Goal: Transaction & Acquisition: Purchase product/service

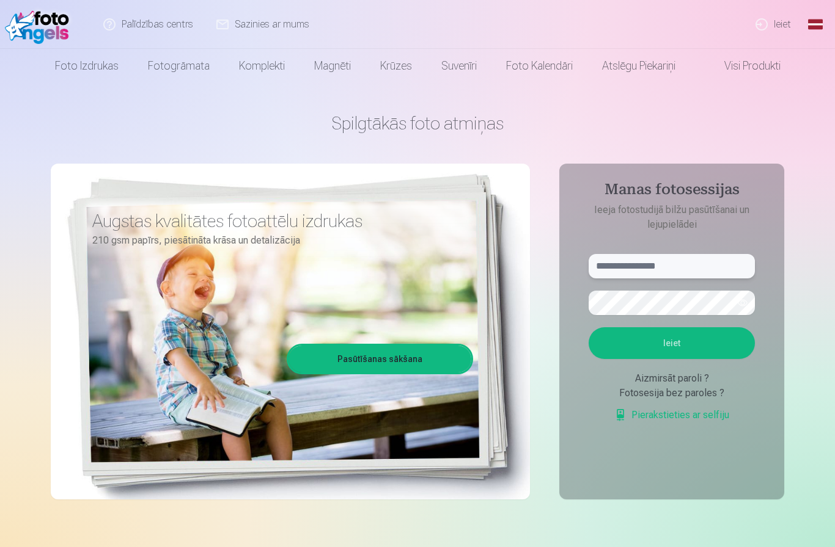
click at [698, 271] on input "text" at bounding box center [671, 266] width 166 height 24
type input "*"
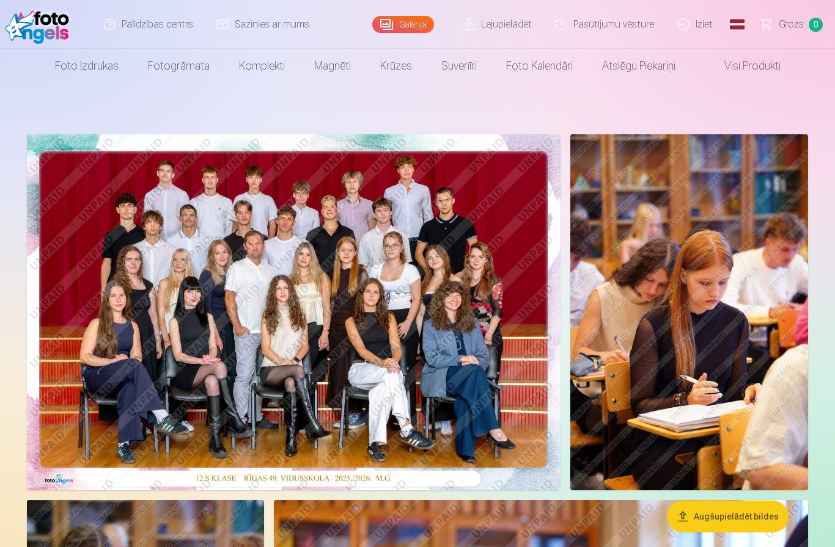
click at [175, 299] on img at bounding box center [293, 312] width 533 height 356
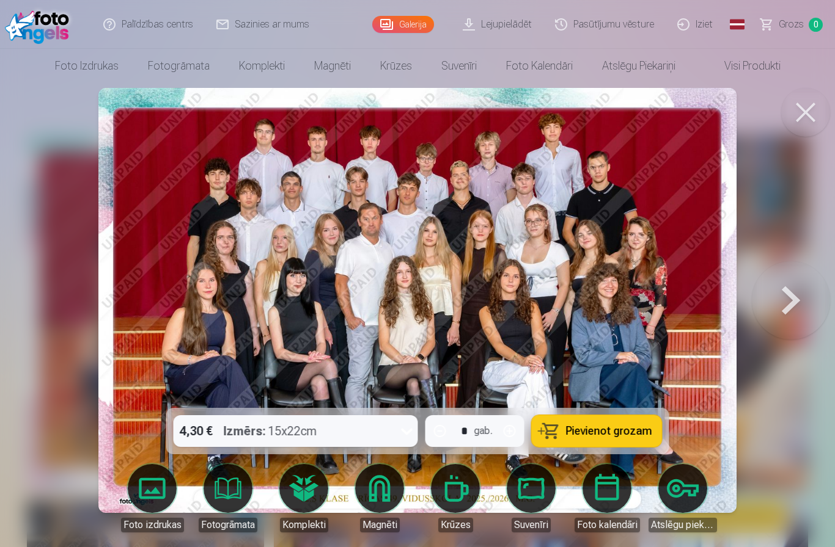
click at [615, 441] on button "Pievienot grozam" at bounding box center [597, 431] width 130 height 32
click at [799, 115] on button at bounding box center [805, 112] width 49 height 49
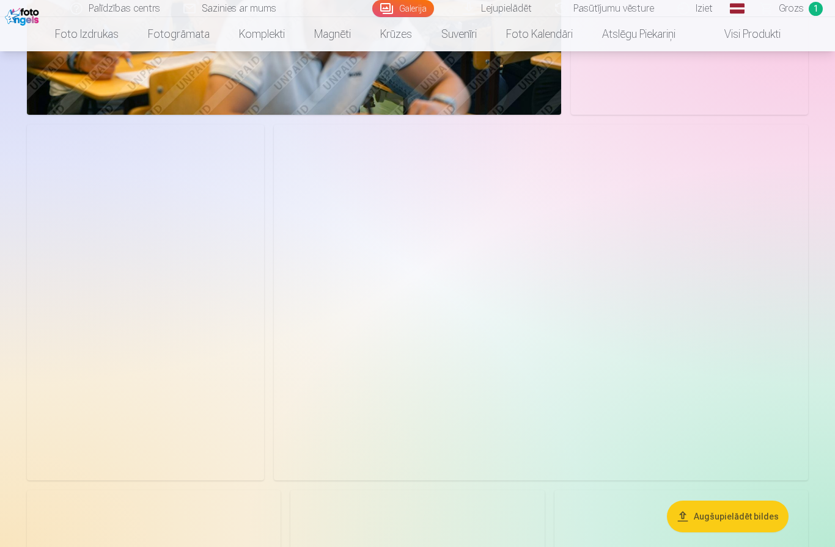
scroll to position [1677, 0]
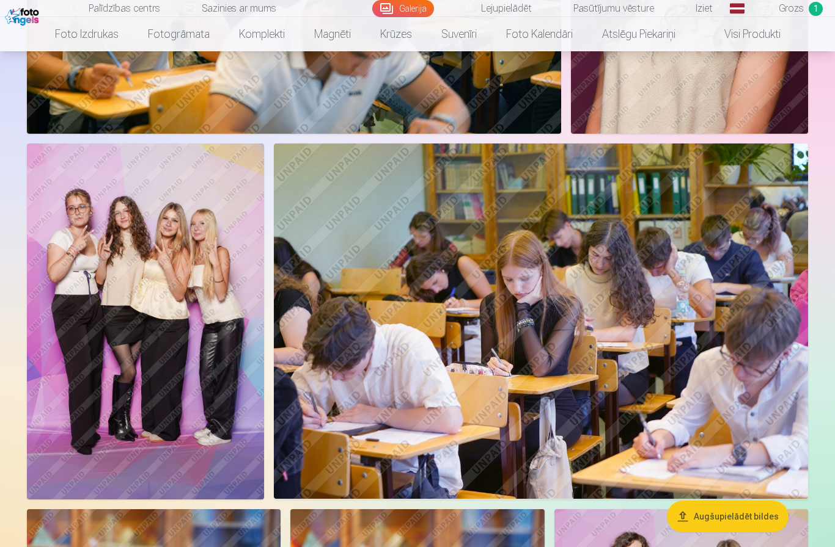
click at [65, 288] on img at bounding box center [145, 322] width 237 height 356
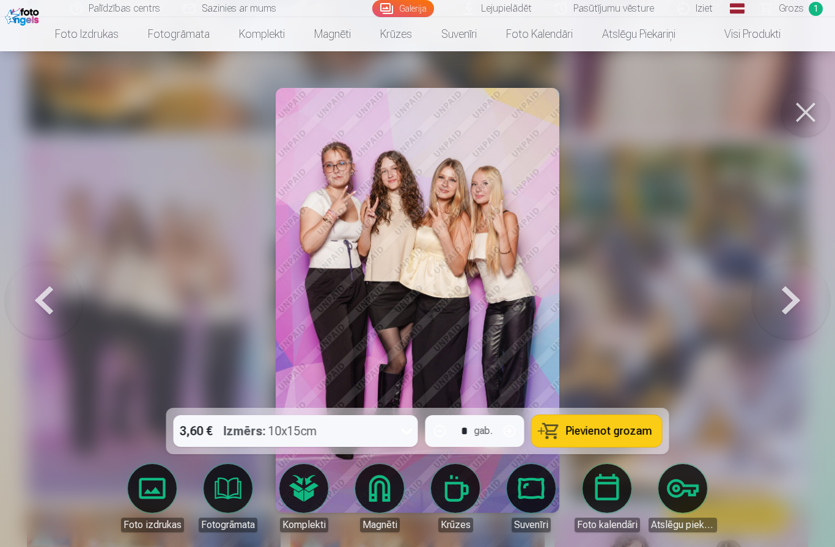
click at [623, 447] on button "Pievienot grozam" at bounding box center [597, 431] width 130 height 32
click at [806, 115] on button at bounding box center [805, 112] width 49 height 49
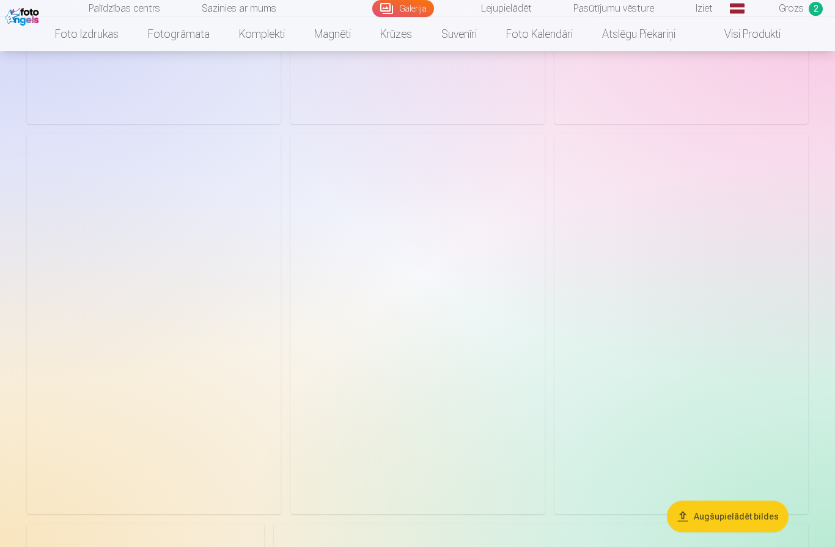
scroll to position [2829, 0]
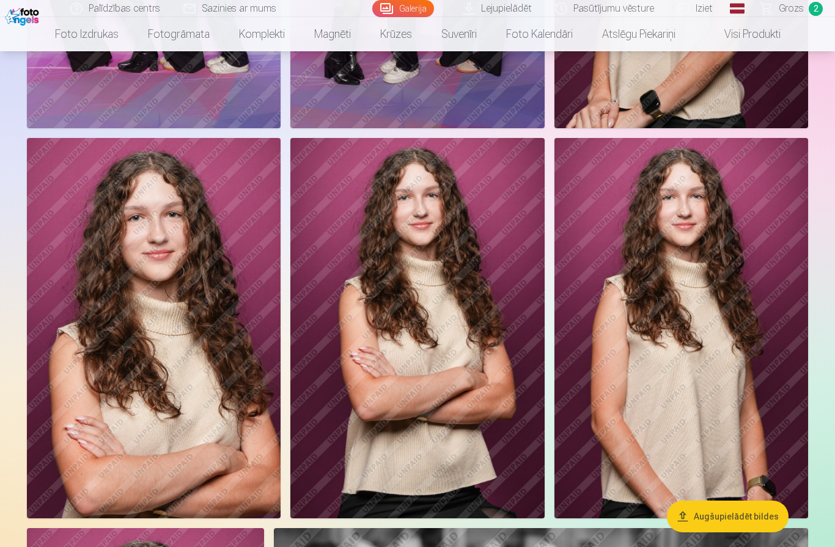
click at [85, 235] on img at bounding box center [154, 328] width 254 height 381
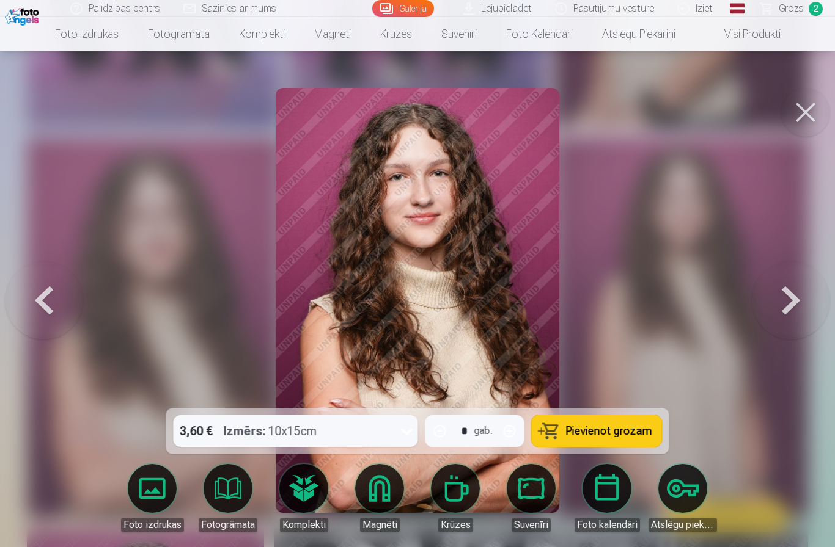
click at [389, 495] on link "Magnēti" at bounding box center [379, 498] width 68 height 68
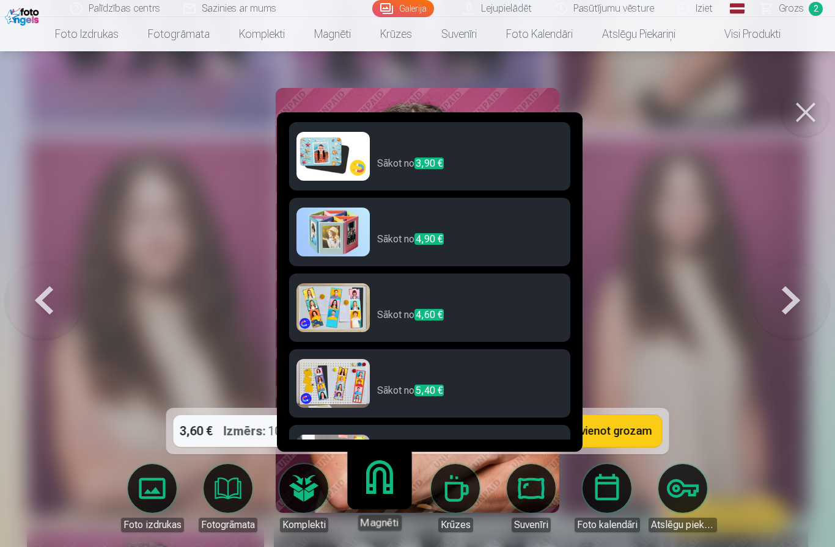
click at [337, 283] on img at bounding box center [332, 307] width 73 height 49
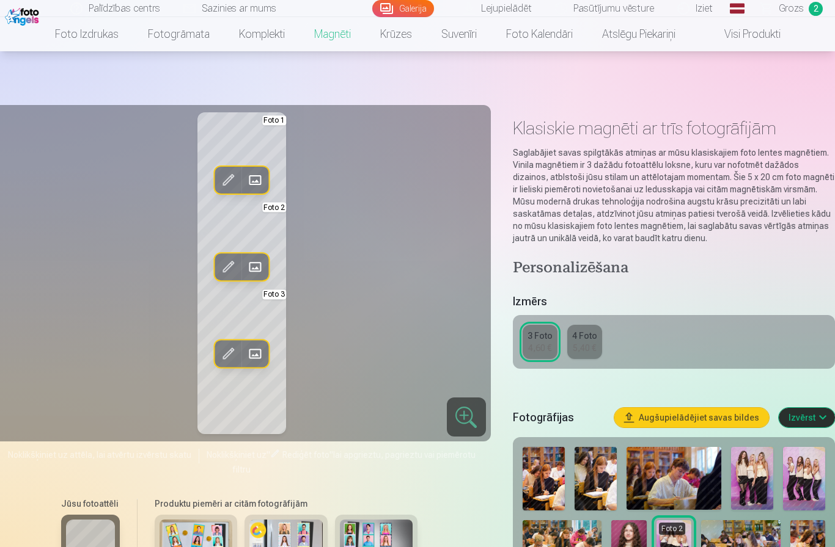
scroll to position [2829, 0]
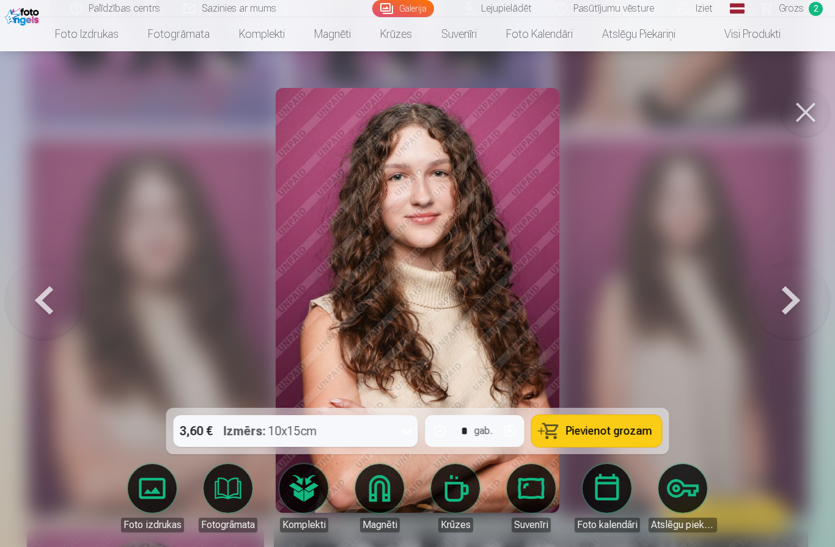
click at [360, 497] on link "Magnēti" at bounding box center [379, 498] width 68 height 68
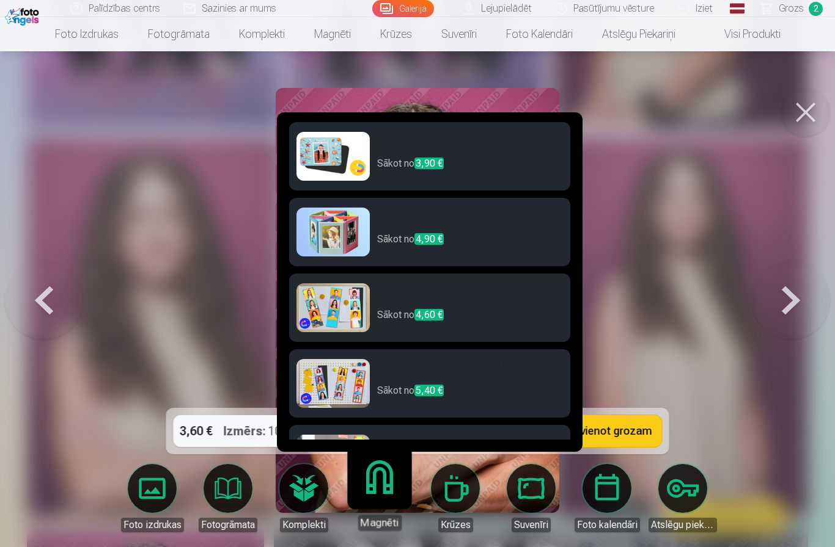
click at [320, 132] on img at bounding box center [332, 156] width 73 height 49
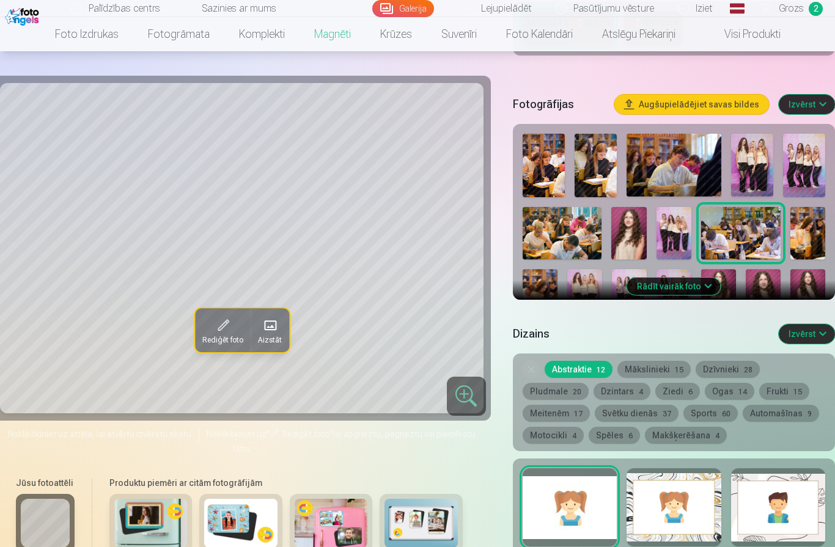
scroll to position [322, 0]
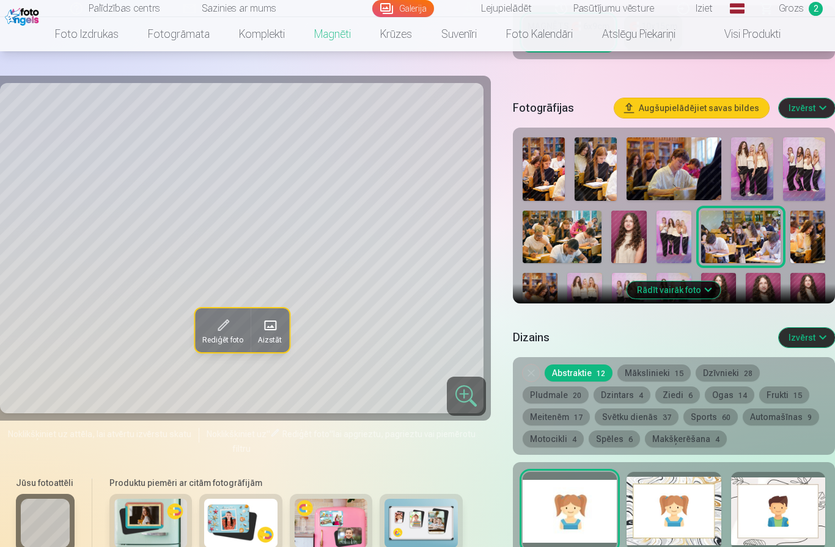
click at [704, 282] on button "Rādīt vairāk foto" at bounding box center [673, 290] width 93 height 17
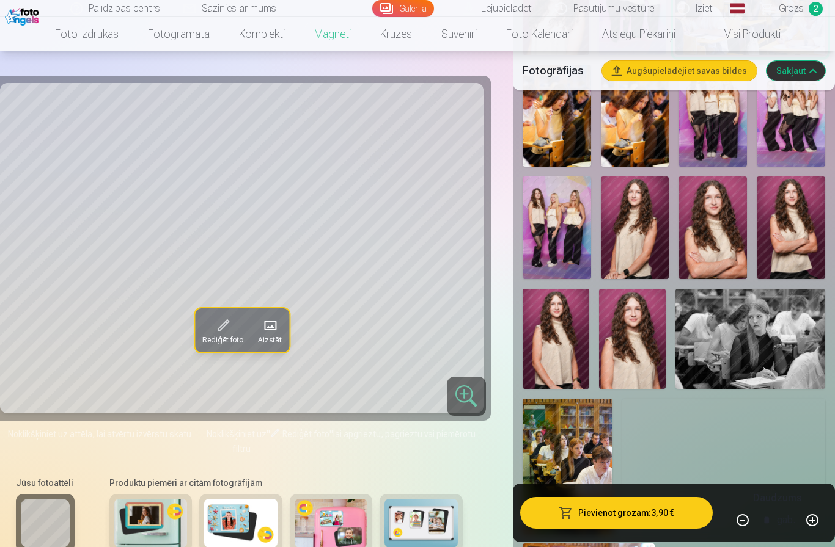
scroll to position [704, 0]
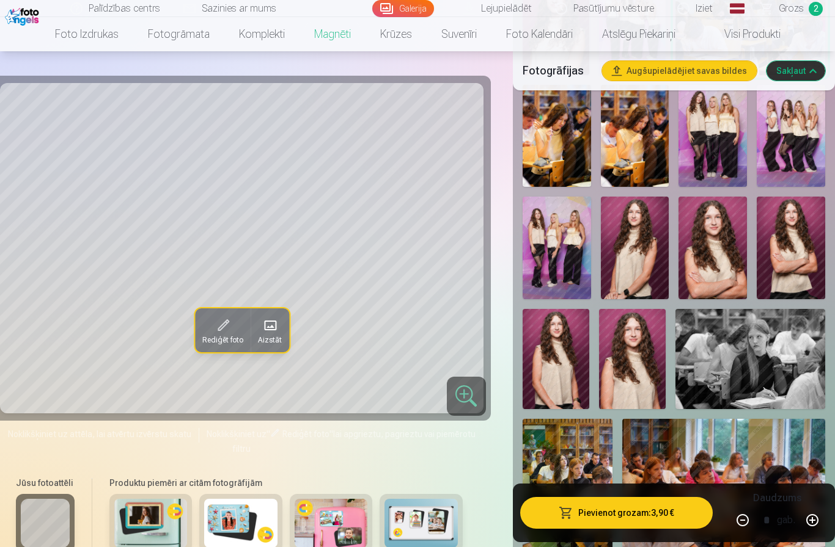
click at [709, 233] on img at bounding box center [712, 248] width 68 height 103
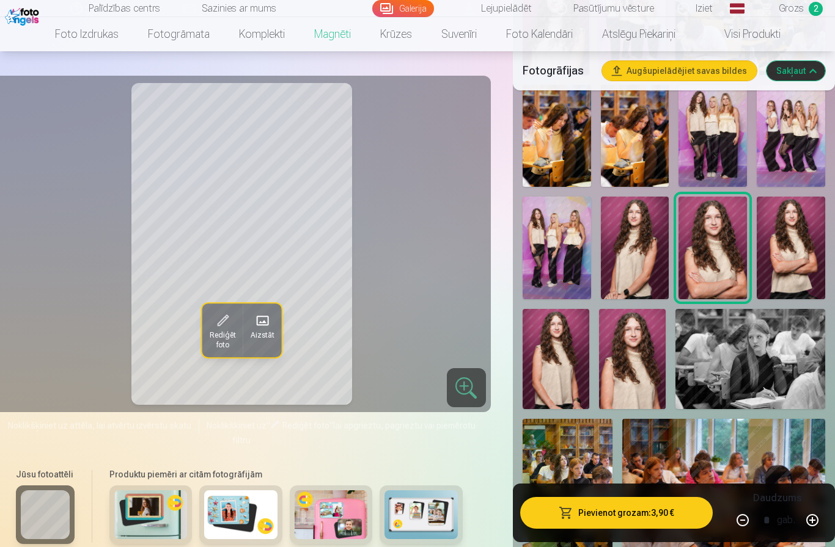
click at [640, 529] on button "Pievienot grozam : 3,90 €" at bounding box center [616, 513] width 192 height 32
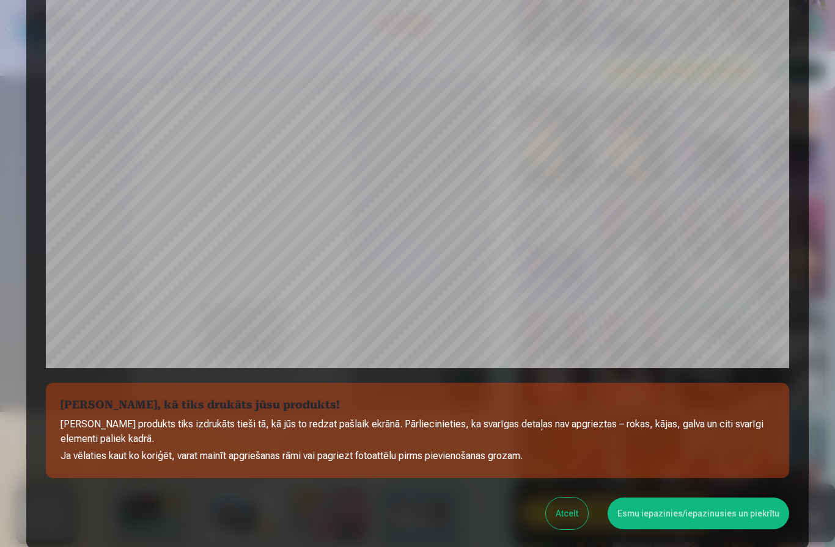
scroll to position [229, 0]
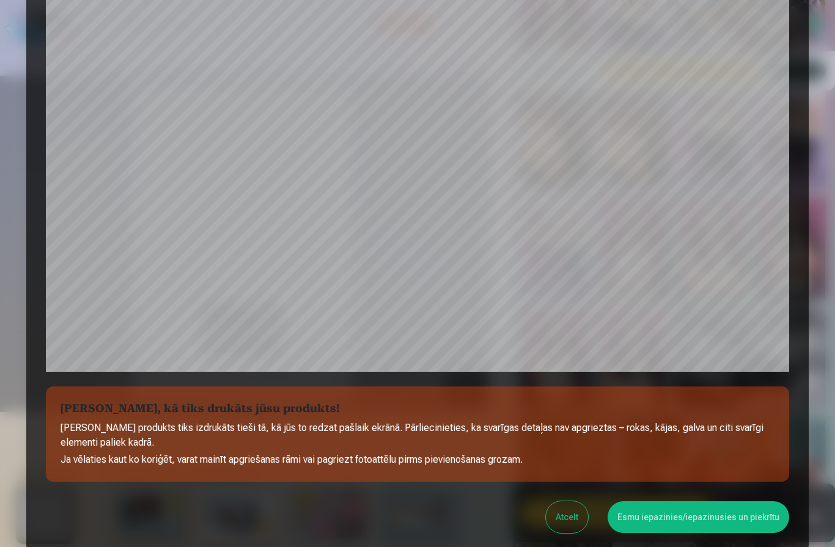
click at [742, 527] on button "Esmu iepazinies/iepazinusies un piekrītu" at bounding box center [697, 518] width 181 height 32
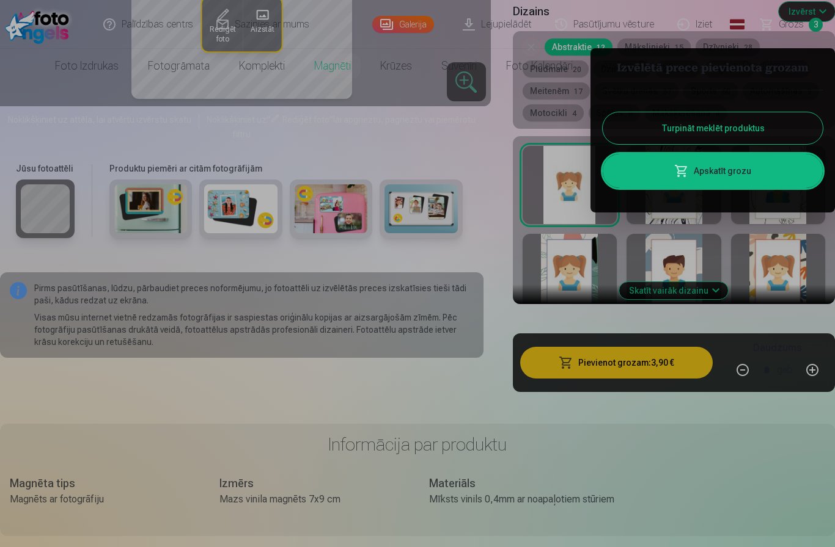
scroll to position [0, 0]
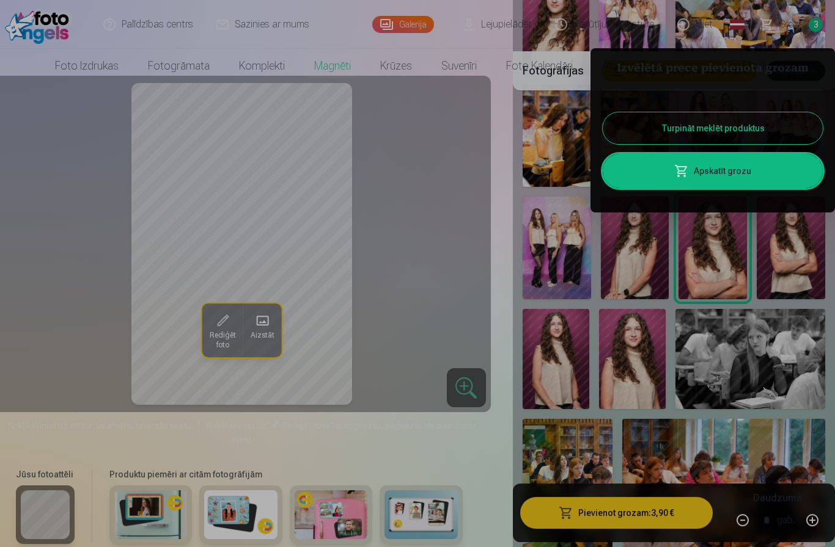
click at [663, 547] on div at bounding box center [417, 273] width 835 height 547
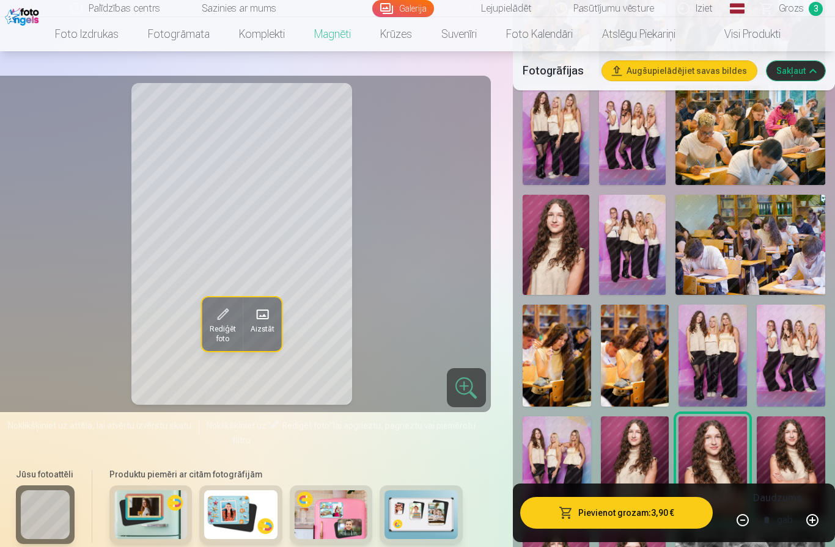
scroll to position [483, 0]
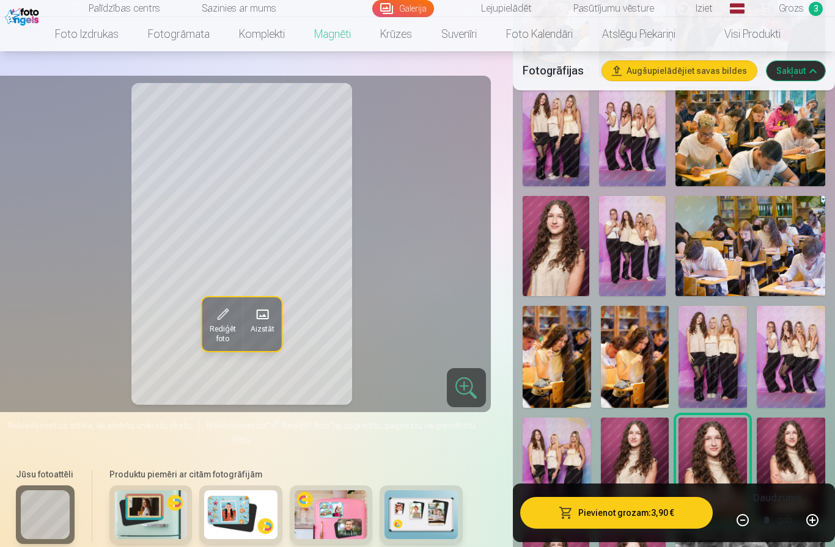
click at [803, 13] on link "Grozs 3" at bounding box center [792, 8] width 86 height 17
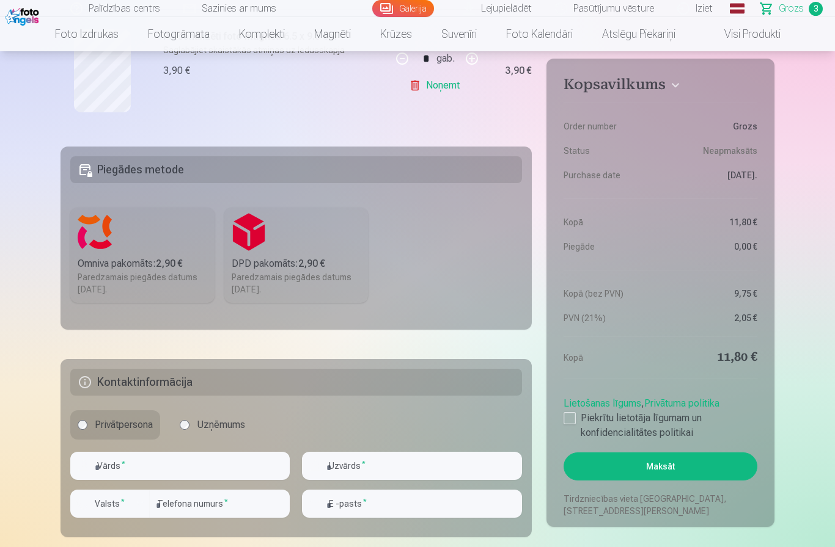
scroll to position [565, 0]
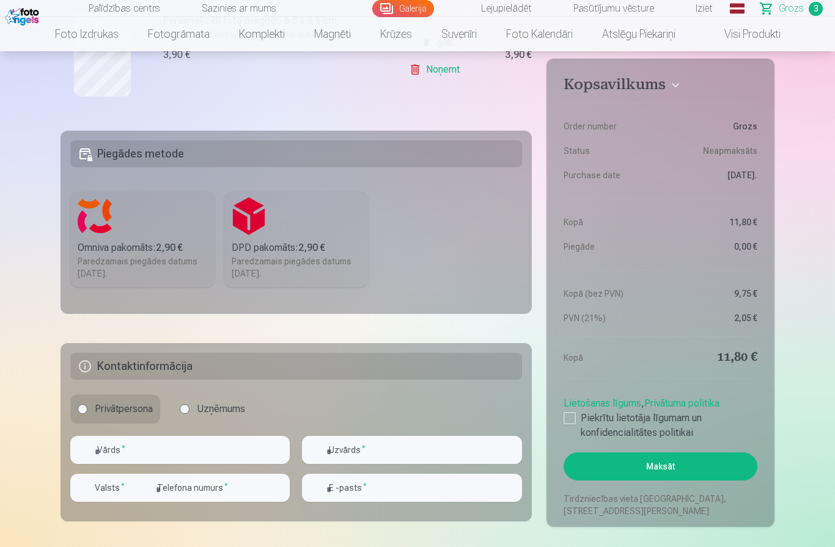
click at [569, 425] on label "Piekrītu lietotāja līgumam un konfidencialitātes politikai" at bounding box center [660, 425] width 194 height 29
click at [115, 243] on div "Omniva pakomāts : 2,90 €" at bounding box center [143, 248] width 130 height 15
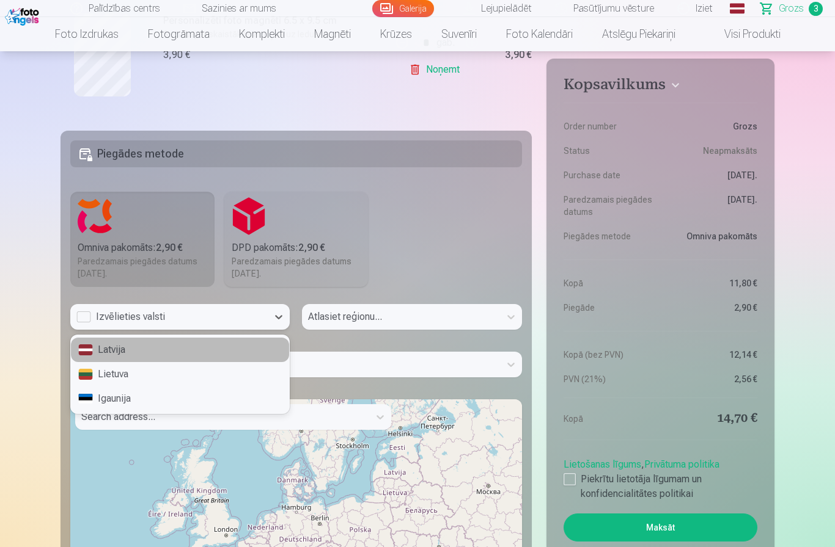
click at [109, 354] on div "Latvija" at bounding box center [180, 350] width 218 height 24
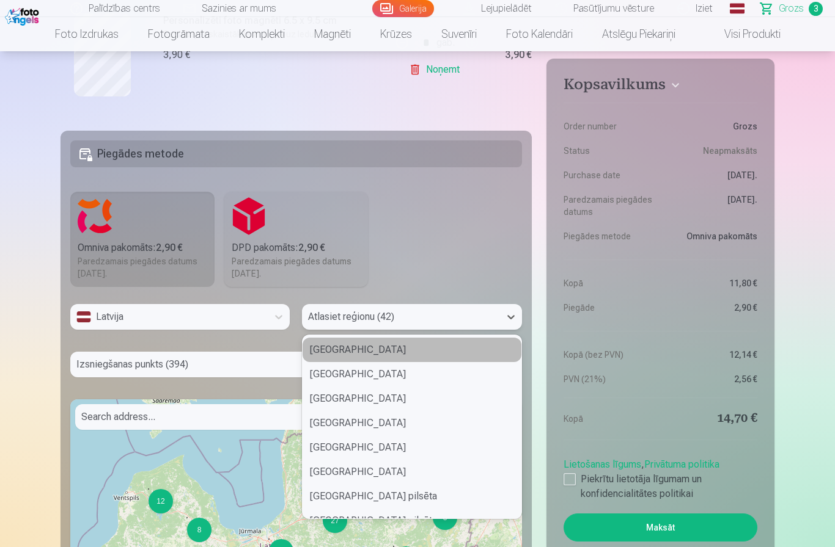
click at [444, 349] on div "Alūksnes novads" at bounding box center [411, 350] width 218 height 24
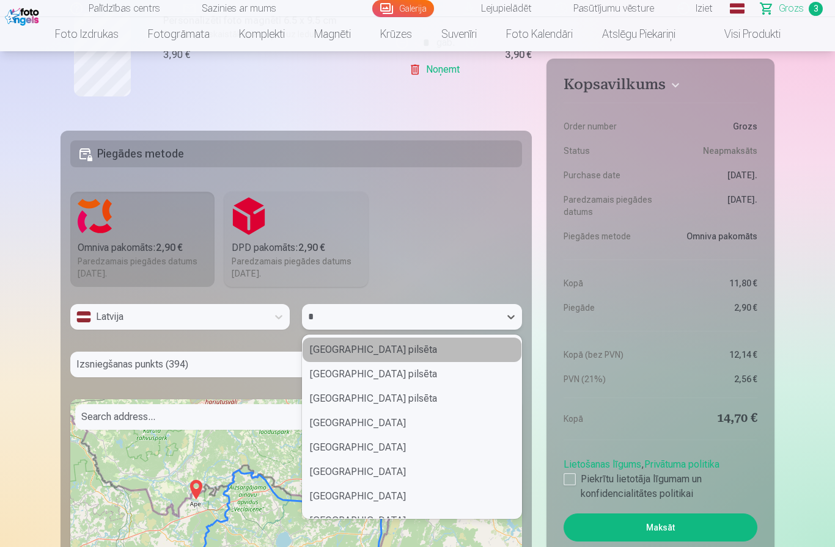
click at [374, 402] on div "Rīgas pilsēta" at bounding box center [411, 399] width 218 height 24
type input "*"
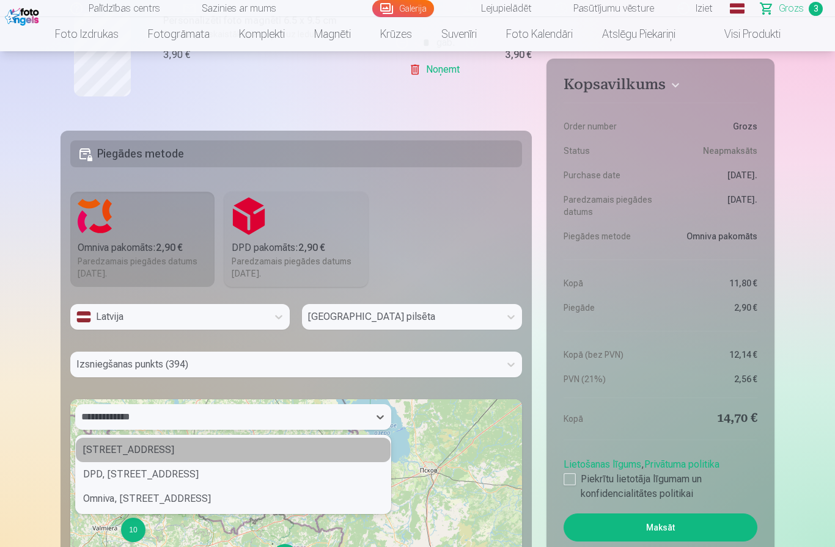
click at [106, 511] on div "Omniva, 24, Stabu iela, Centra rajons, Centre, Centra apkaime, Riga, LV-1011, L…" at bounding box center [233, 499] width 315 height 24
type input "**********"
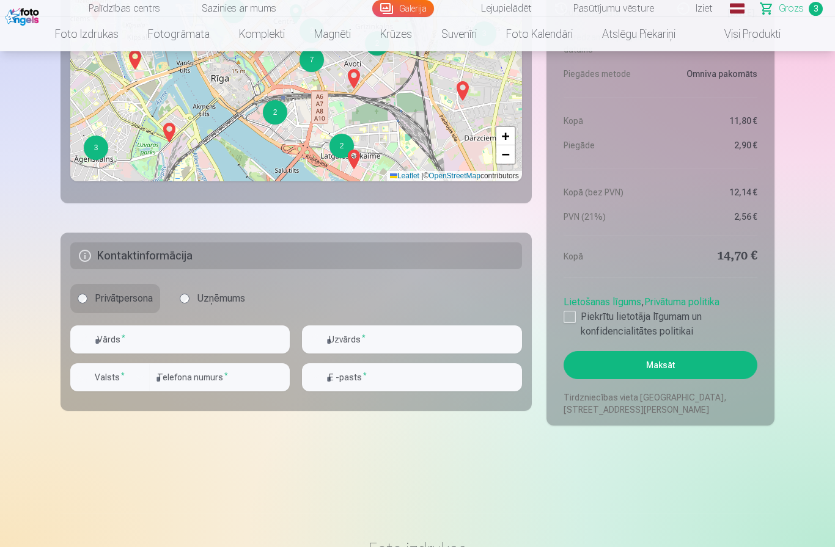
scroll to position [1106, 0]
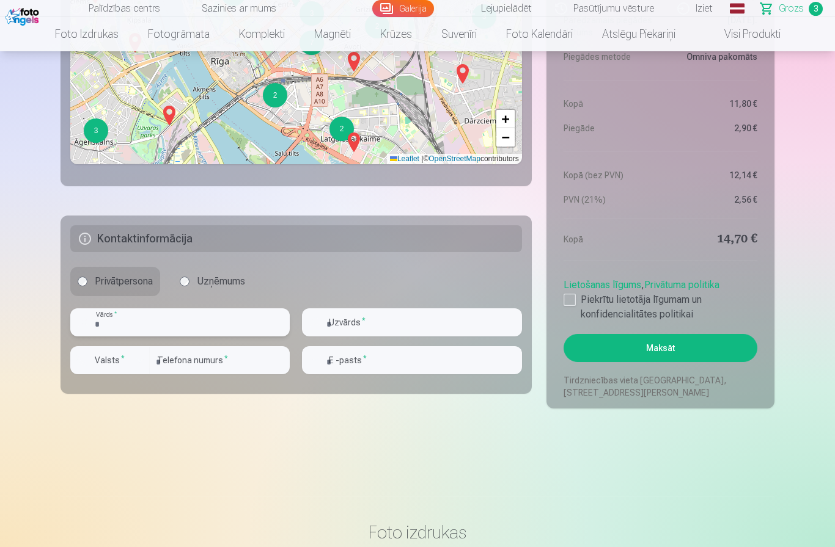
click at [139, 325] on input "text" at bounding box center [179, 323] width 219 height 28
type input "******"
click at [433, 318] on input "text" at bounding box center [411, 323] width 219 height 28
type input "*"
type input "******"
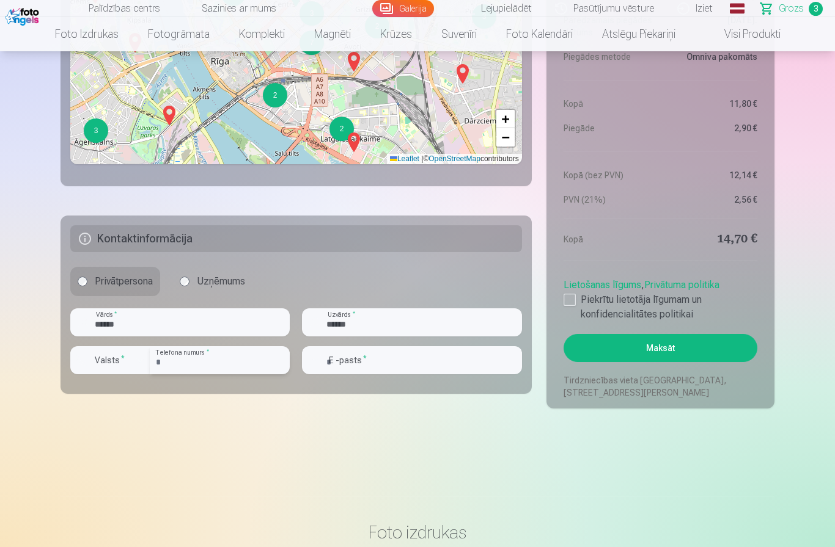
click at [184, 358] on input "number" at bounding box center [220, 360] width 140 height 28
type input "********"
click at [138, 361] on div "button" at bounding box center [140, 360] width 15 height 15
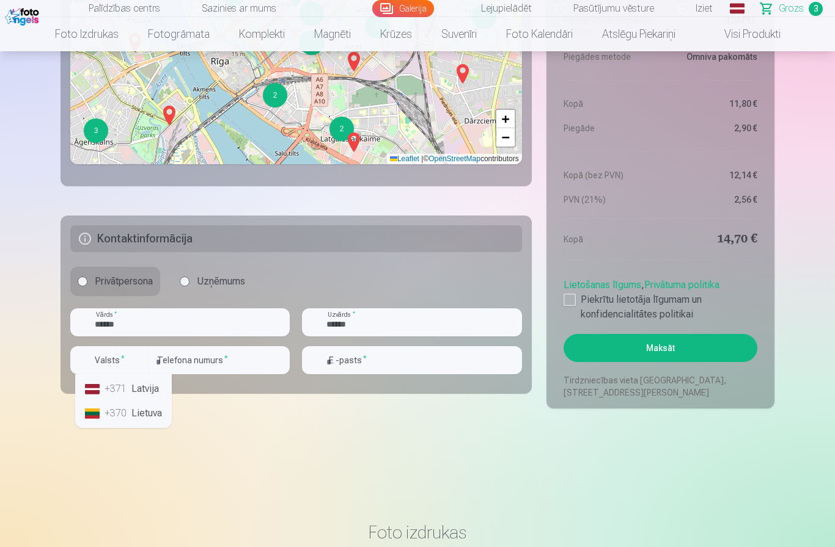
click at [104, 387] on div "+371" at bounding box center [116, 389] width 24 height 15
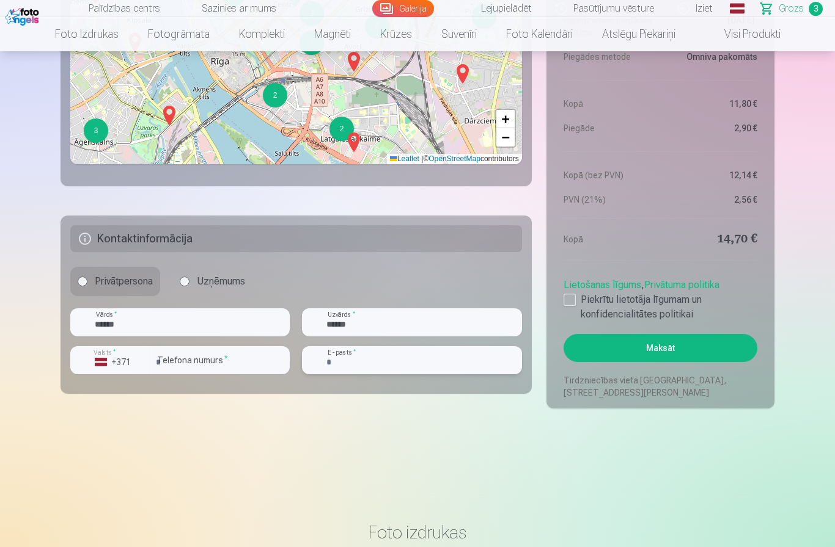
click at [442, 364] on input "email" at bounding box center [411, 360] width 219 height 28
type input "*"
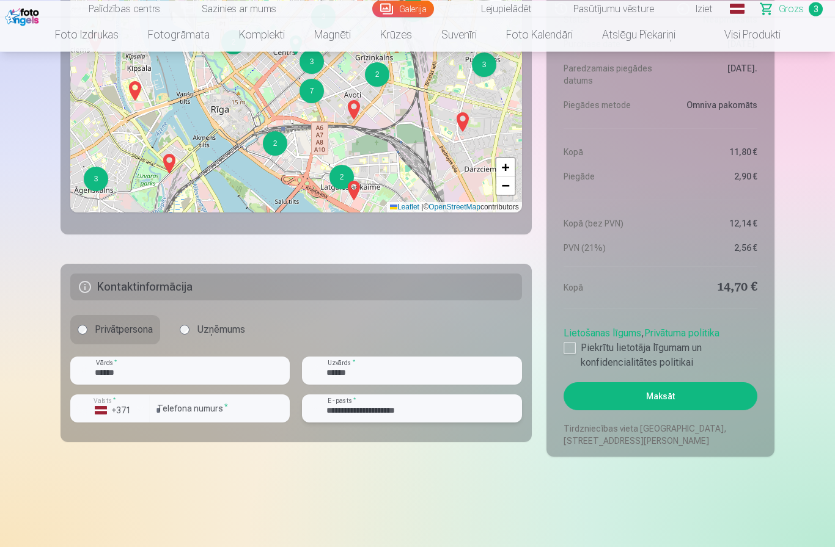
scroll to position [1047, 0]
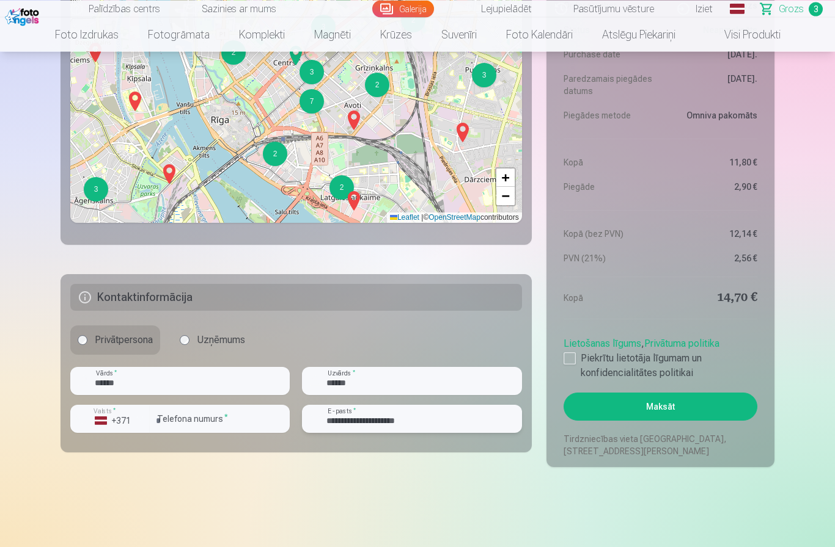
type input "**********"
click at [681, 398] on button "Maksāt" at bounding box center [660, 407] width 194 height 28
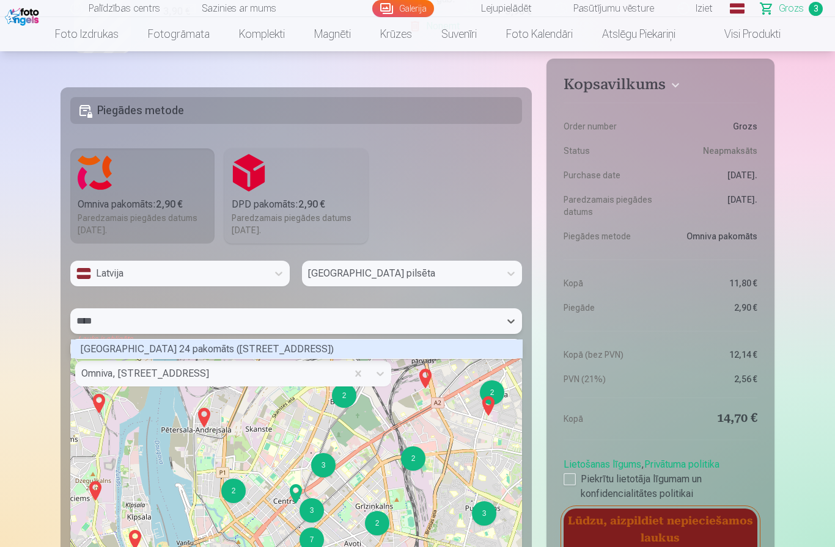
scroll to position [16, 447]
type input "****"
type input "*****"
click at [83, 348] on div "Rīgas Stabu ielas 24 pakomāts (Stabu iela 24)" at bounding box center [297, 349] width 452 height 19
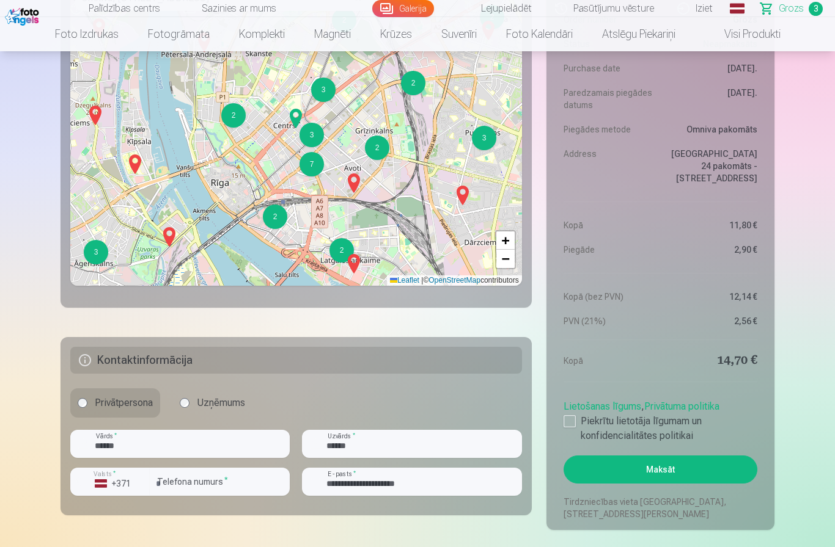
scroll to position [983, 0]
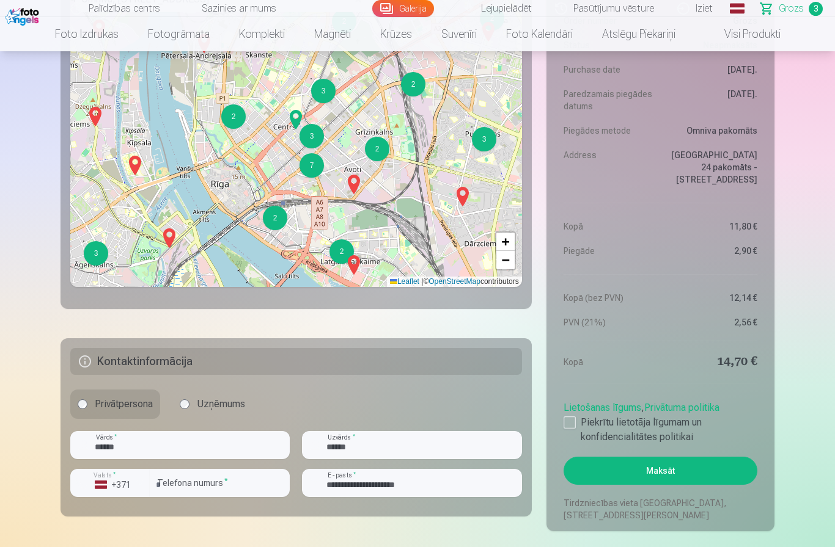
click at [694, 475] on button "Maksāt" at bounding box center [660, 471] width 194 height 28
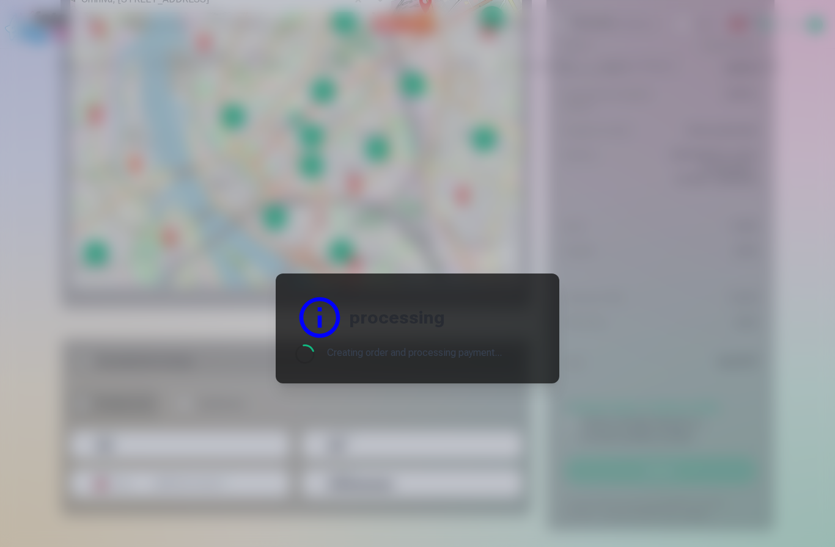
scroll to position [78, 0]
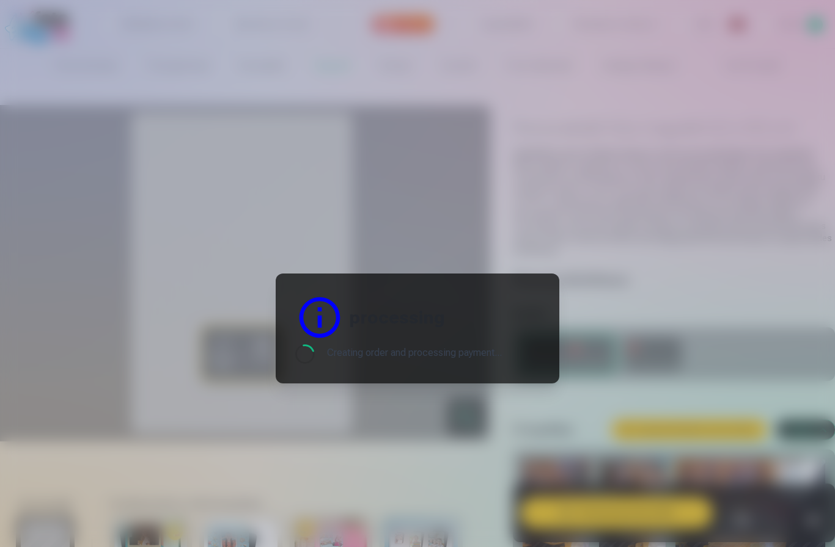
click at [104, 293] on div at bounding box center [417, 273] width 835 height 547
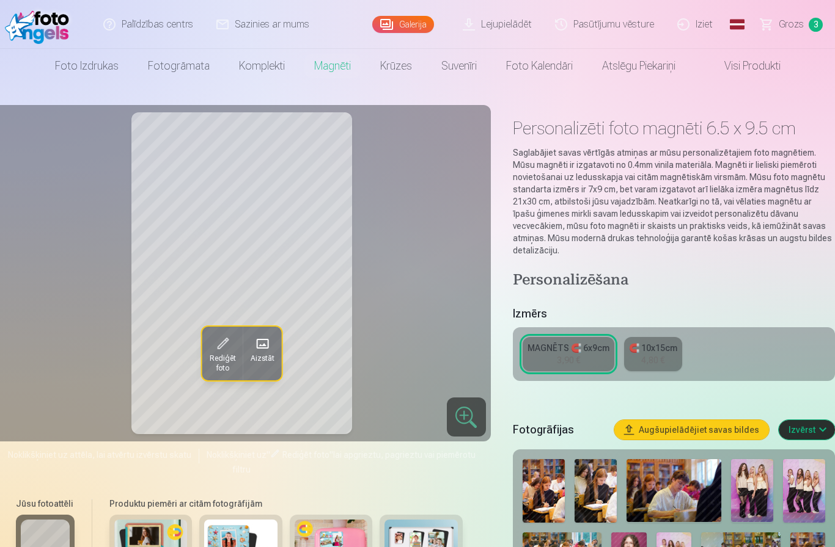
click at [786, 19] on span "Grozs" at bounding box center [790, 24] width 25 height 15
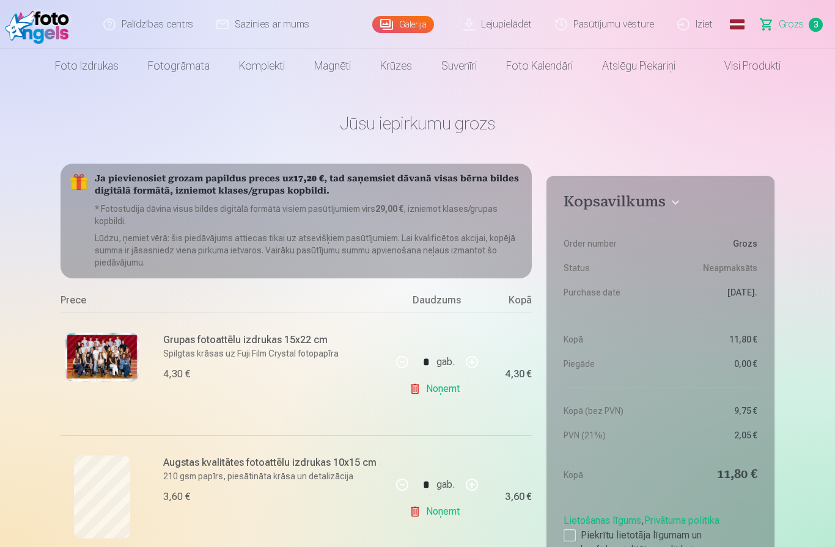
click at [697, 17] on link "Iziet" at bounding box center [695, 24] width 59 height 49
